Goal: Information Seeking & Learning: Learn about a topic

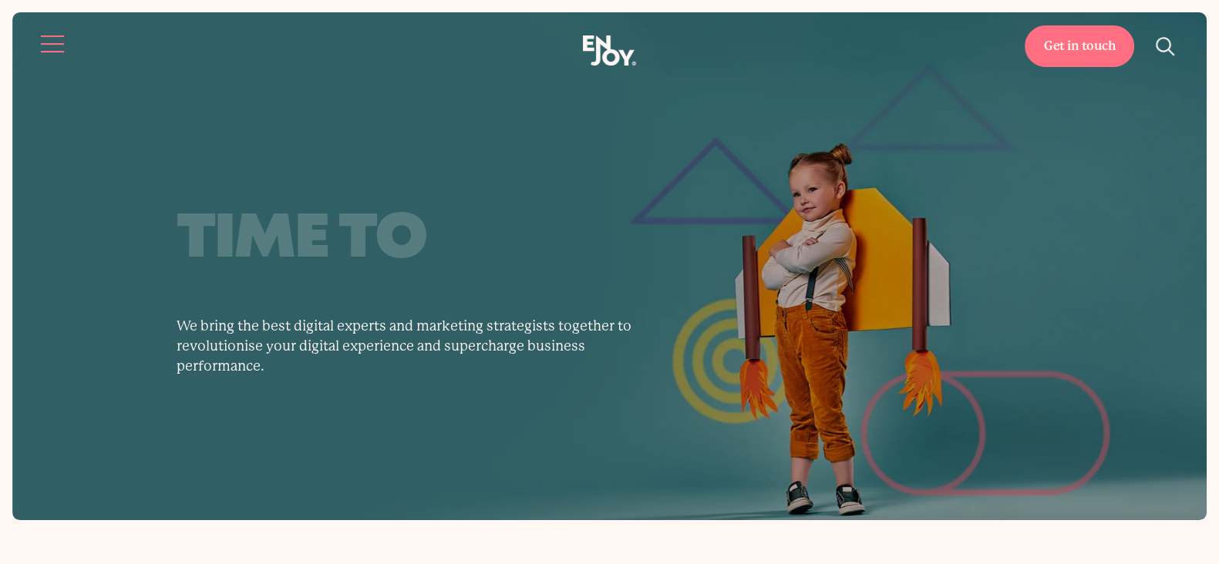
click at [58, 29] on button "Site navigation" at bounding box center [53, 44] width 32 height 32
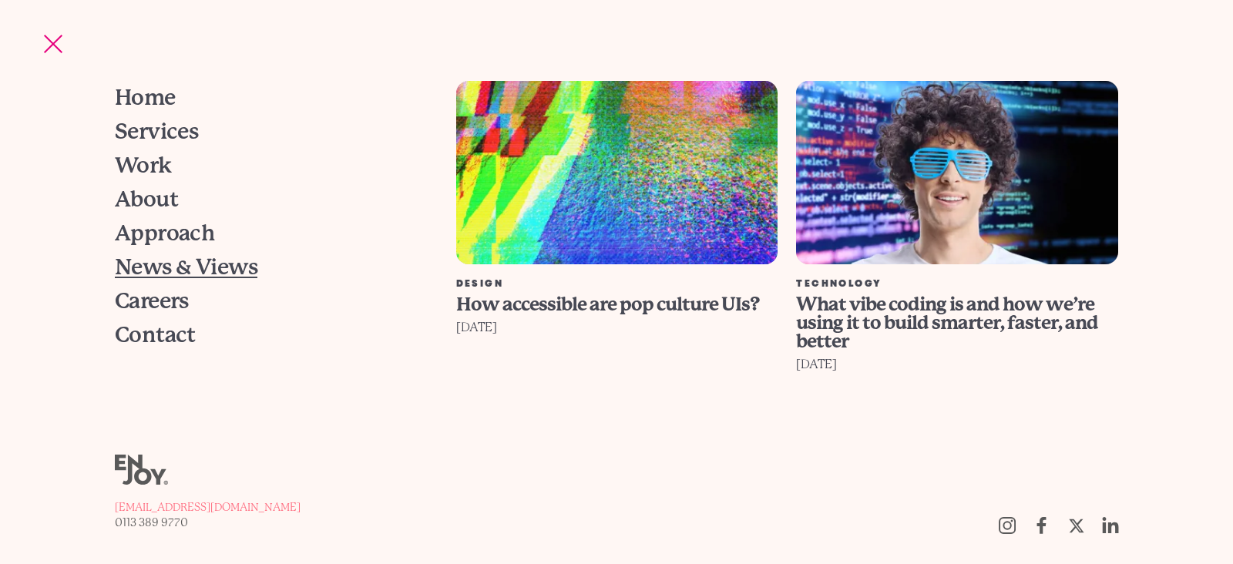
drag, startPoint x: 162, startPoint y: 261, endPoint x: 217, endPoint y: 271, distance: 55.6
click at [162, 261] on span "News & Views" at bounding box center [186, 268] width 143 height 22
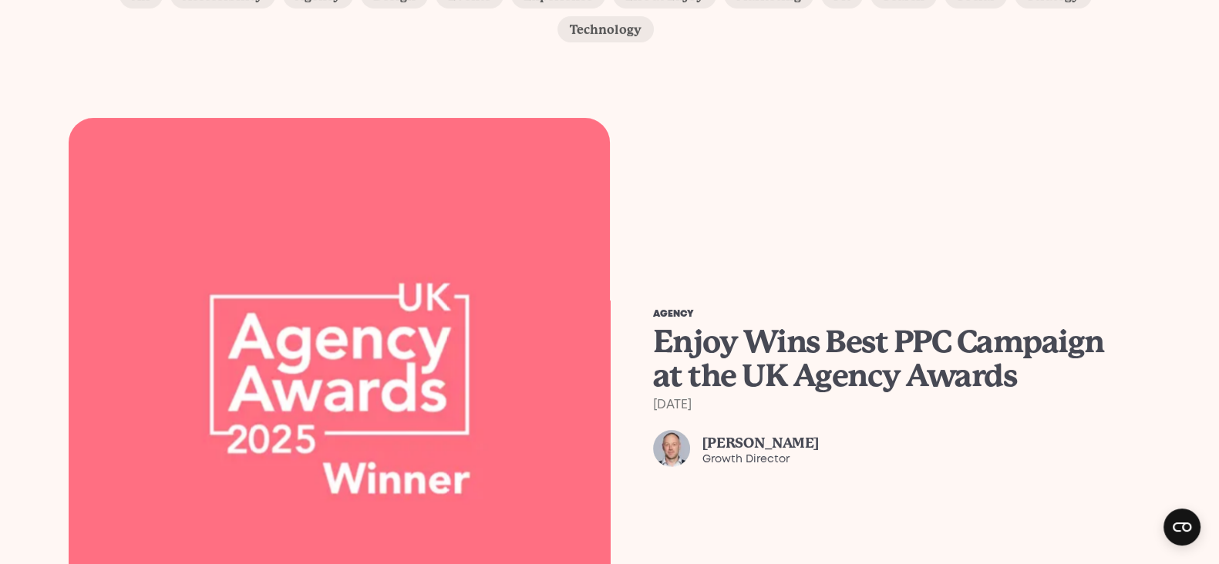
scroll to position [482, 0]
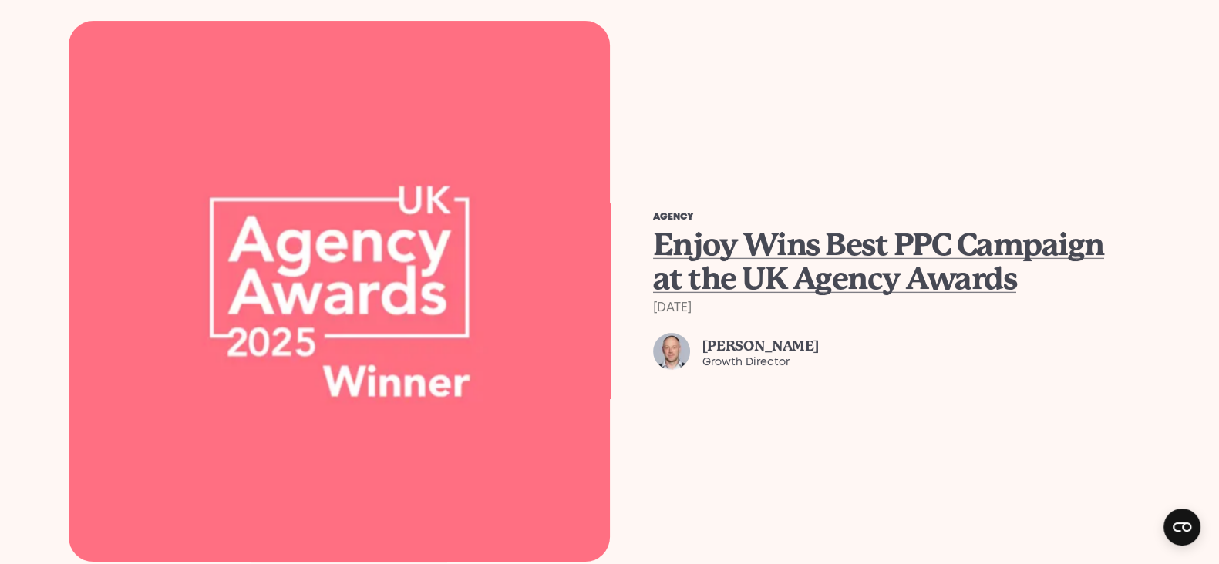
click at [818, 227] on span "Enjoy Wins Best PPC Campaign at the UK Agency Awards" at bounding box center [878, 262] width 451 height 70
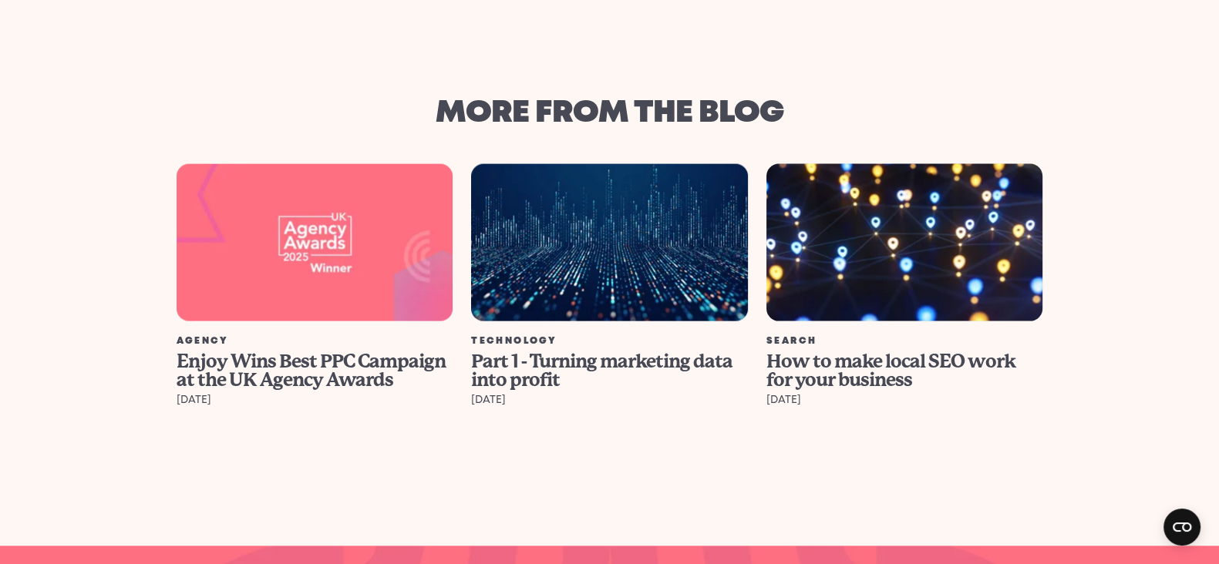
scroll to position [4239, 0]
